Goal: Find specific page/section: Find specific page/section

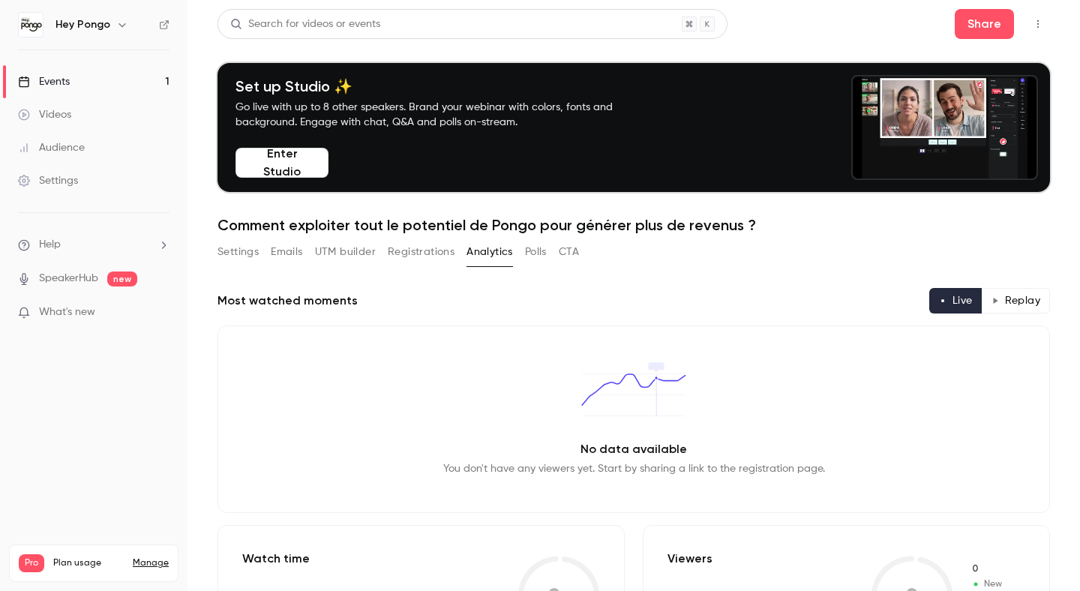
click at [430, 258] on button "Registrations" at bounding box center [421, 252] width 67 height 24
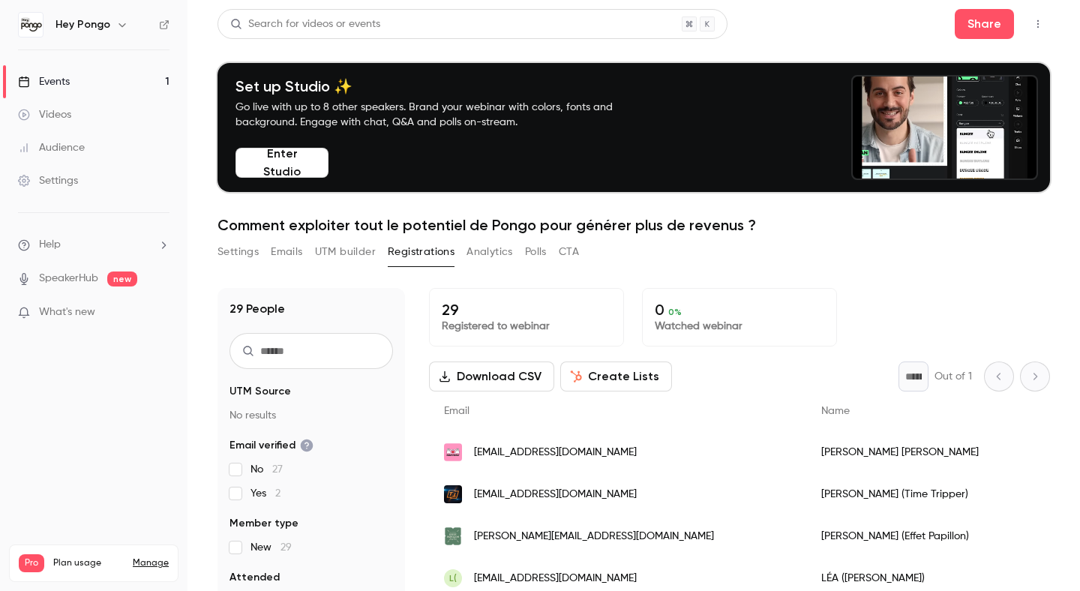
click at [282, 172] on button "Enter Studio" at bounding box center [281, 163] width 93 height 30
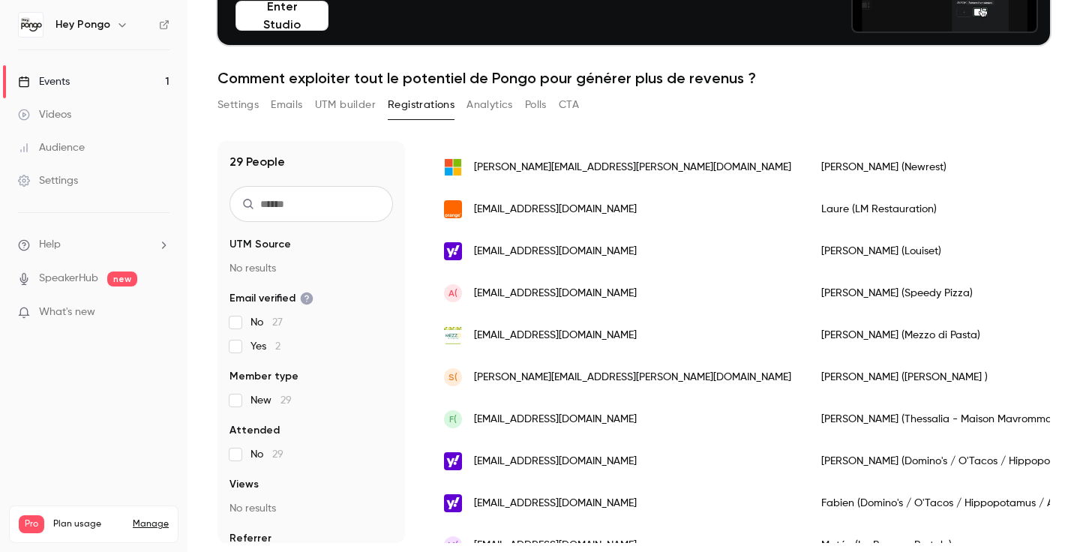
click at [102, 174] on link "Settings" at bounding box center [93, 180] width 187 height 33
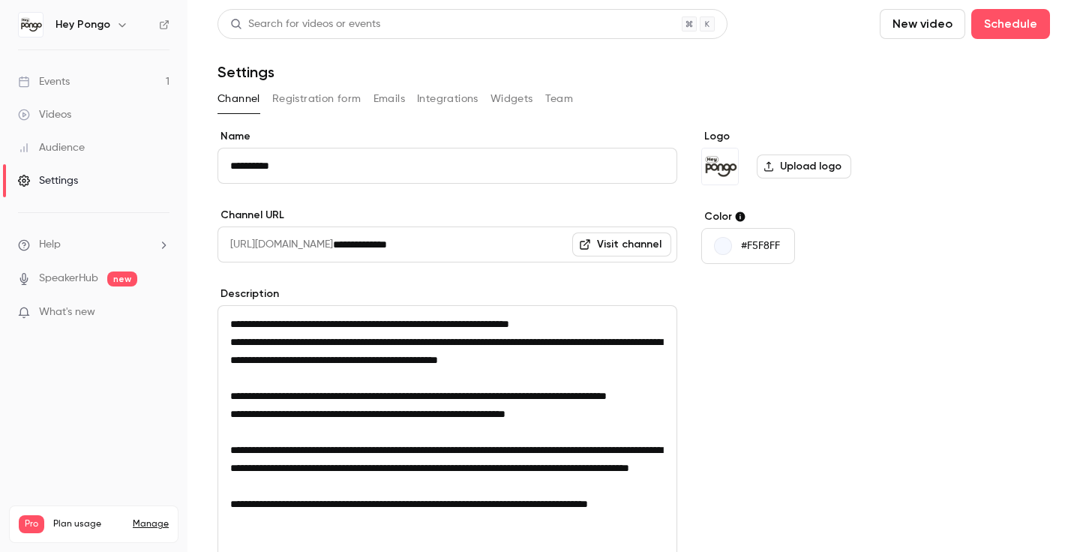
scroll to position [269, 0]
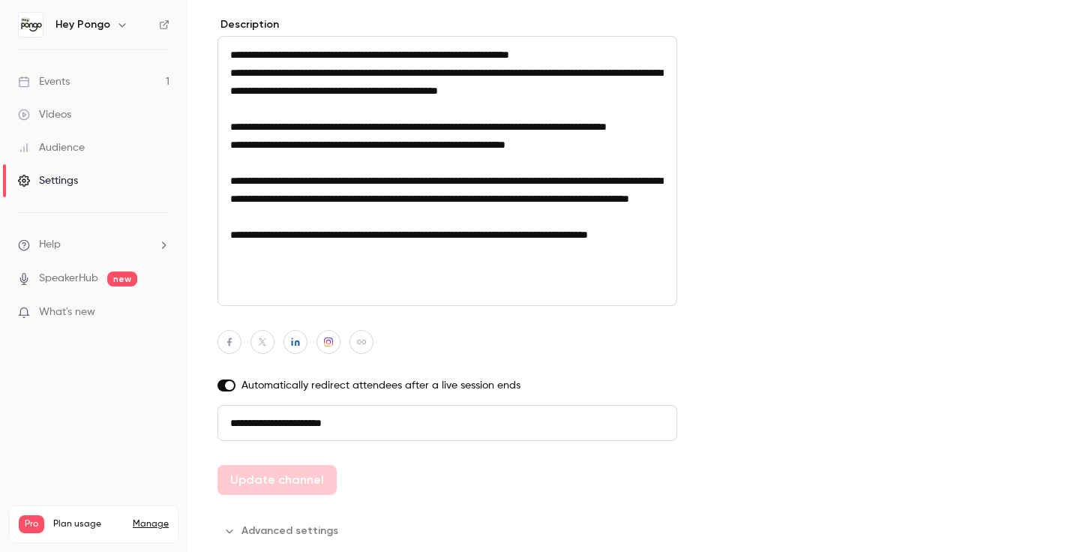
click at [67, 136] on link "Audience" at bounding box center [93, 147] width 187 height 33
